Goal: Check status: Check status

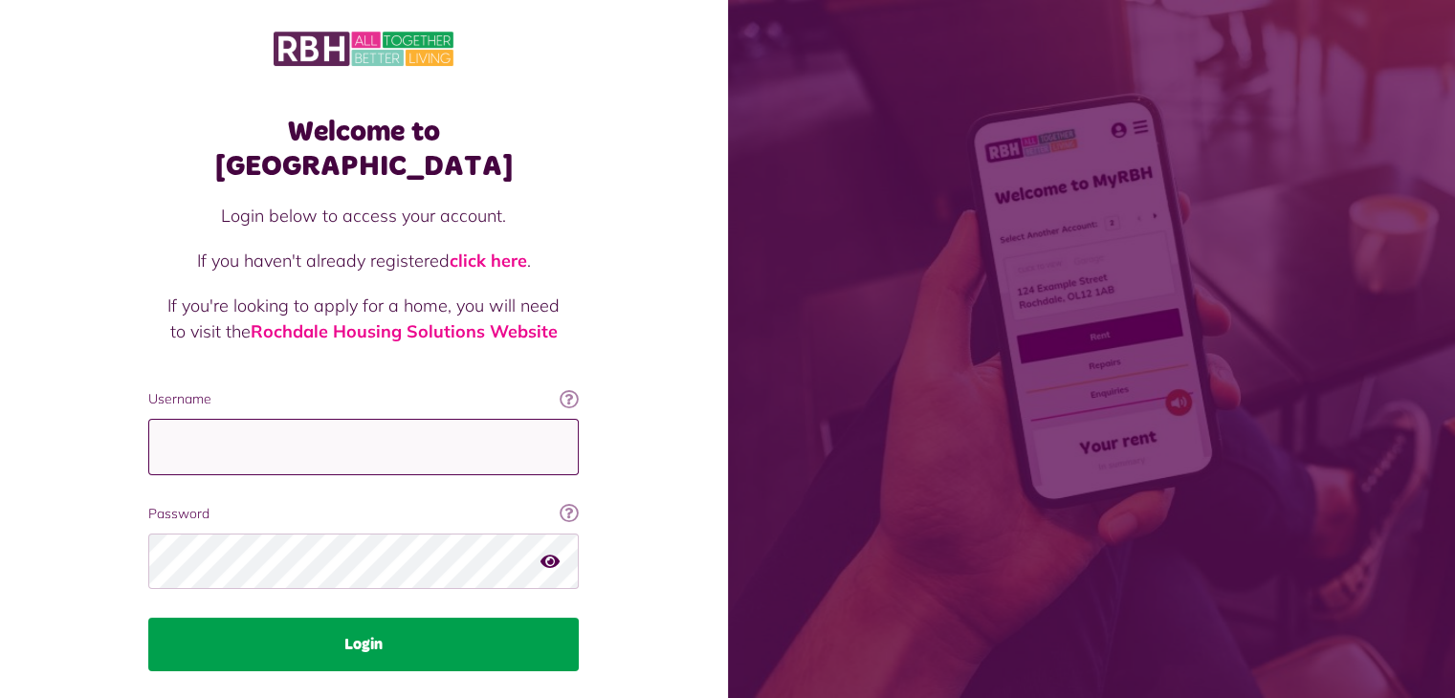
type input "**********"
click at [367, 618] on button "Login" at bounding box center [363, 645] width 430 height 54
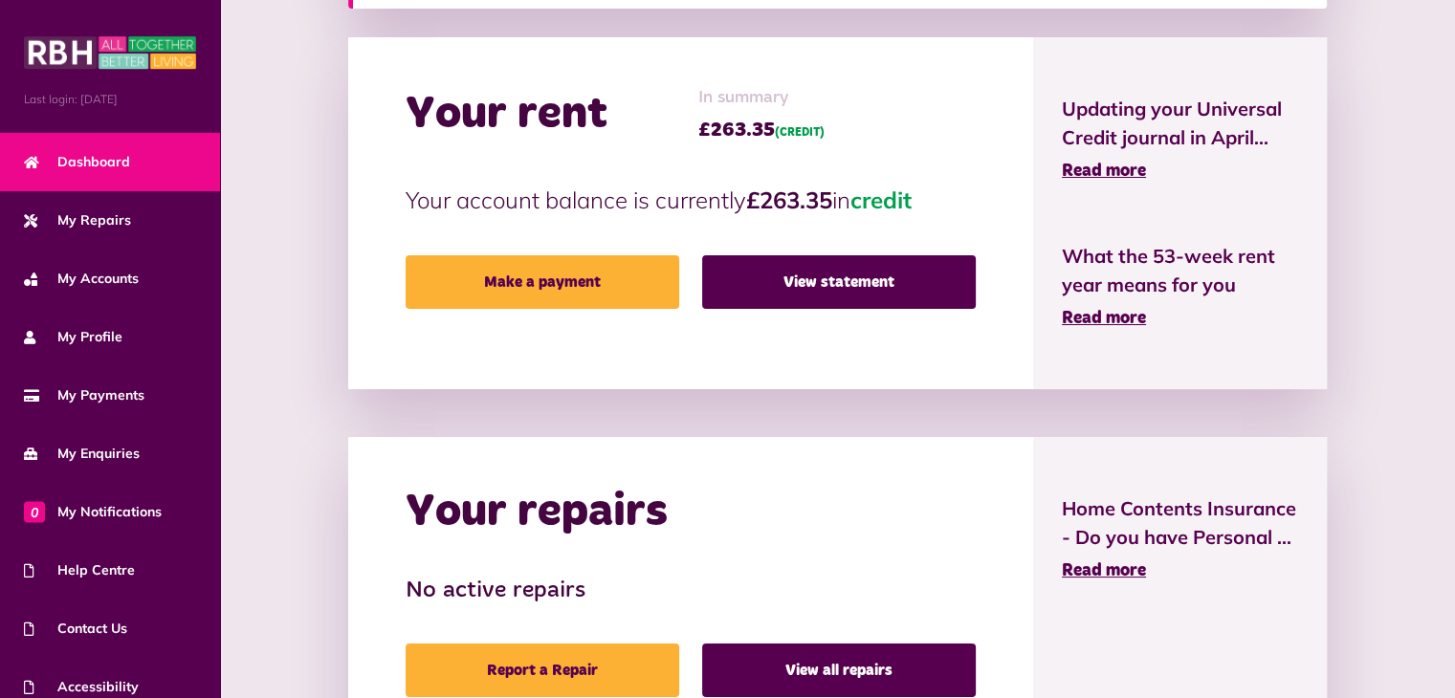
scroll to position [456, 0]
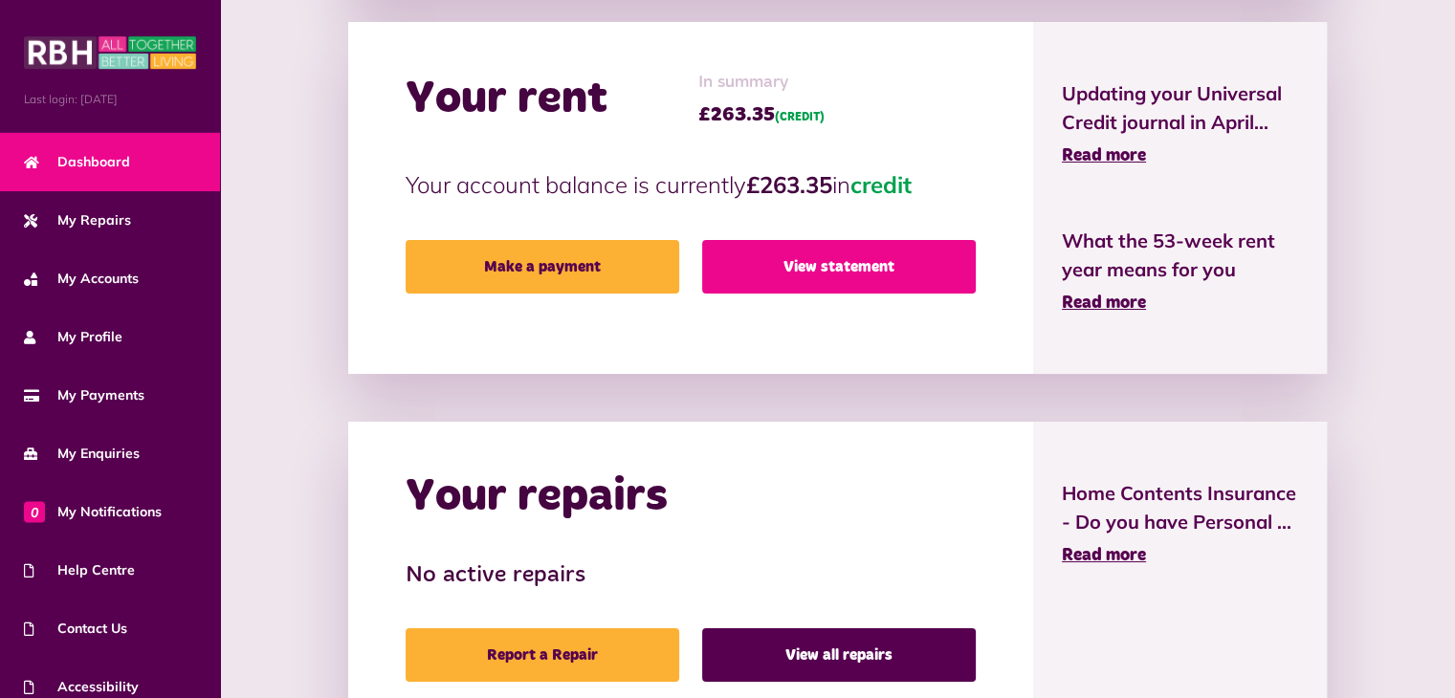
click at [844, 265] on link "View statement" at bounding box center [839, 267] width 274 height 54
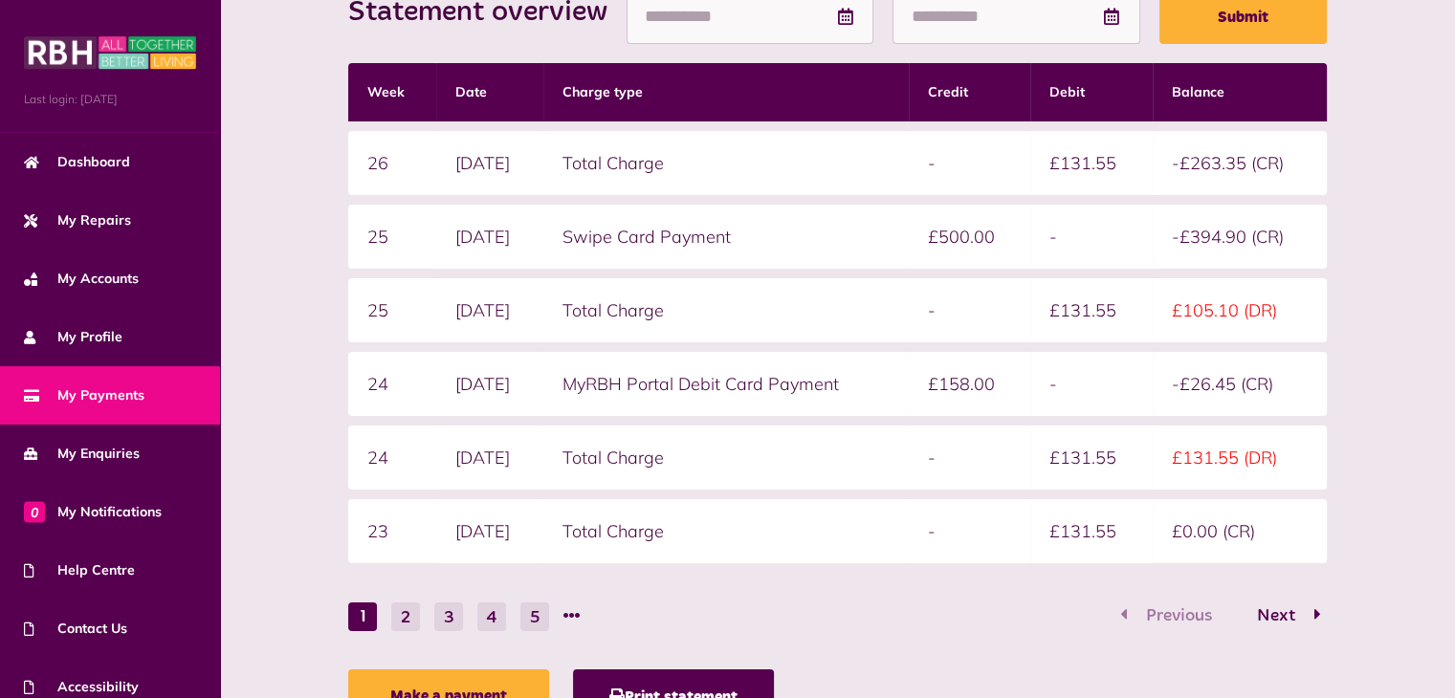
scroll to position [328, 0]
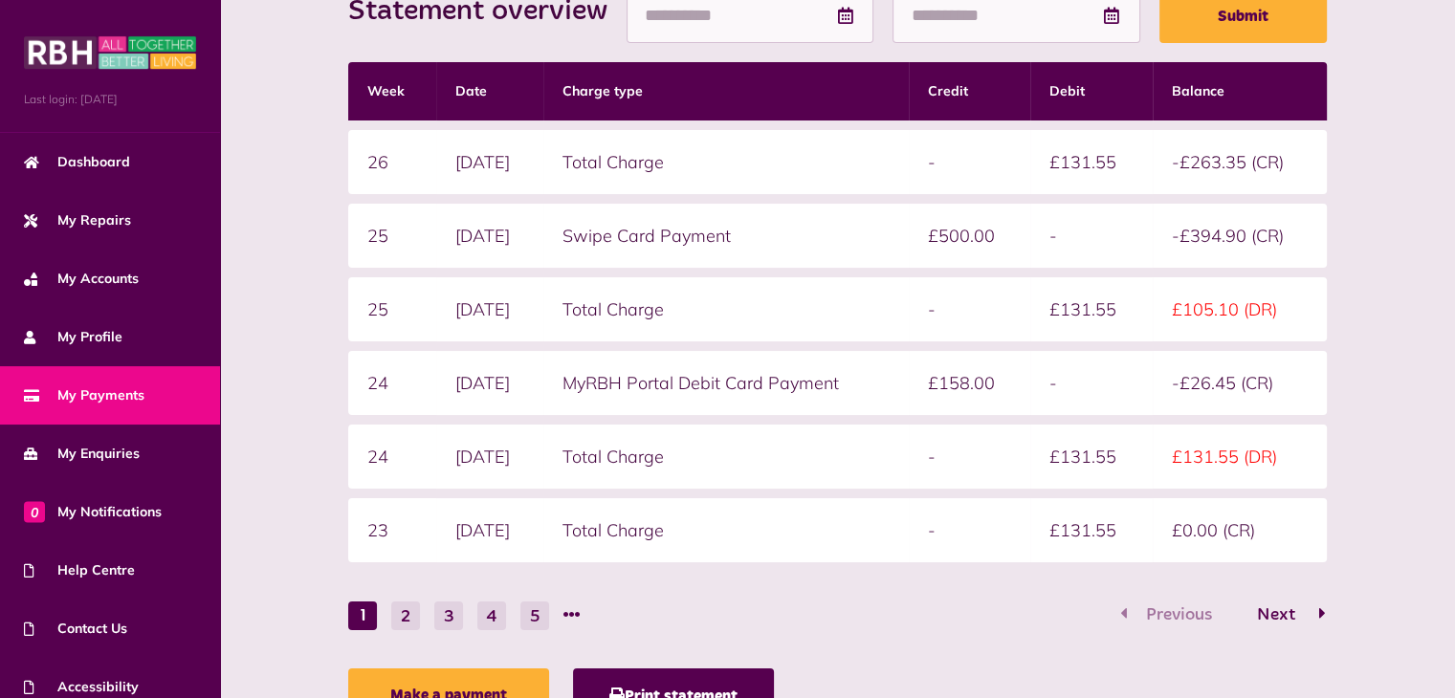
click at [1279, 608] on span "Next" at bounding box center [1275, 614] width 67 height 17
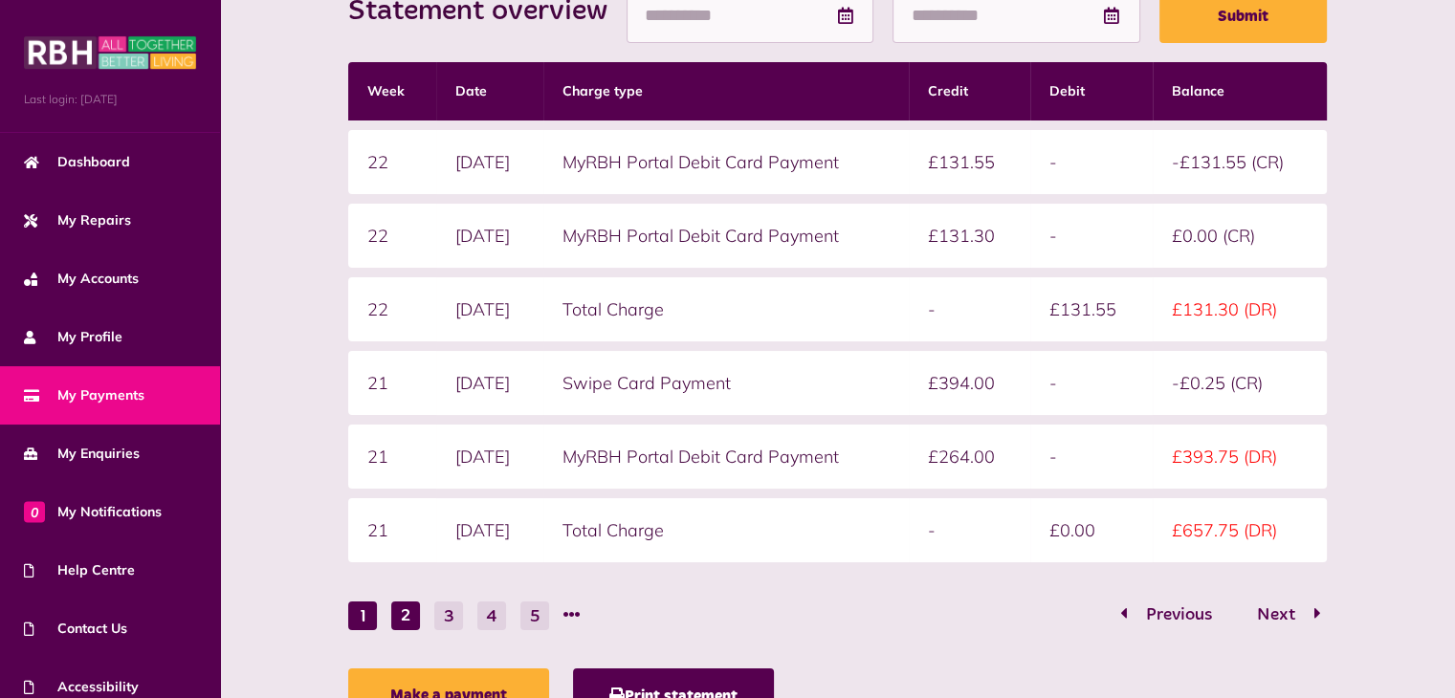
click at [363, 609] on button "1" at bounding box center [362, 616] width 29 height 29
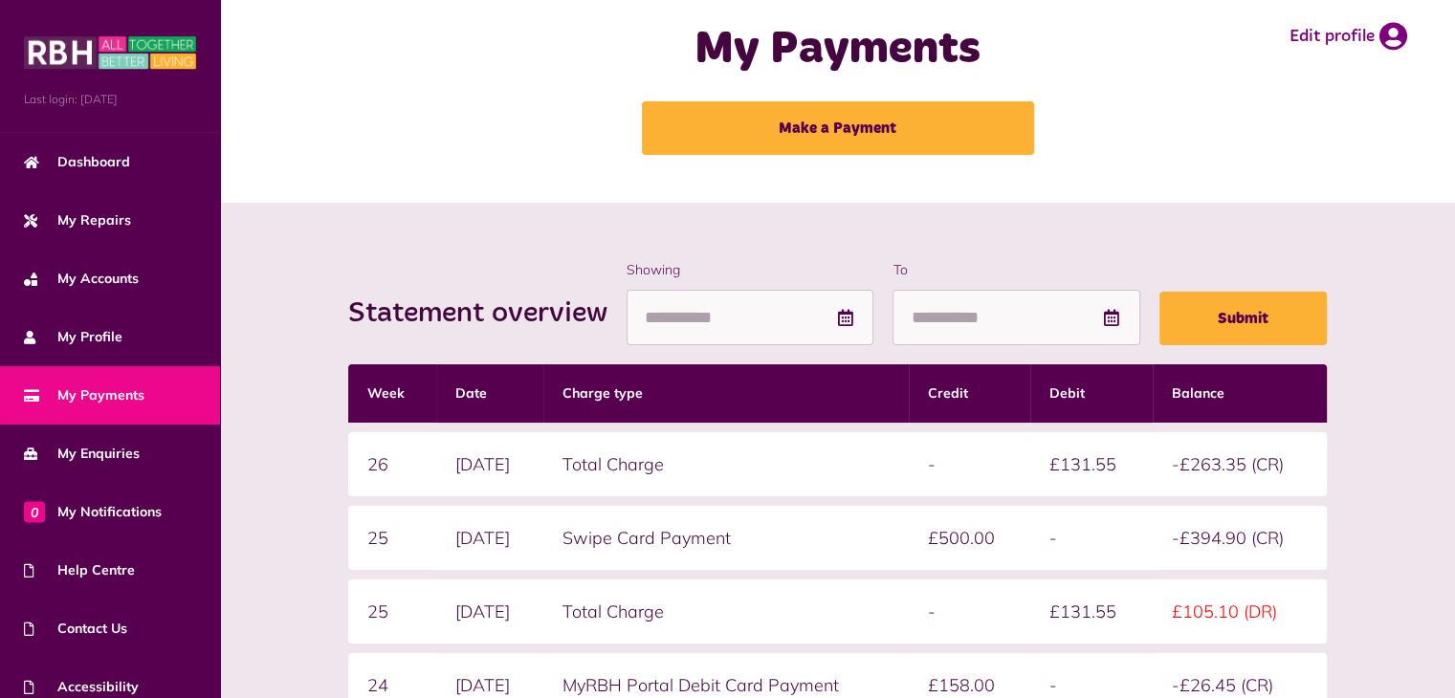
scroll to position [0, 0]
